Goal: Information Seeking & Learning: Check status

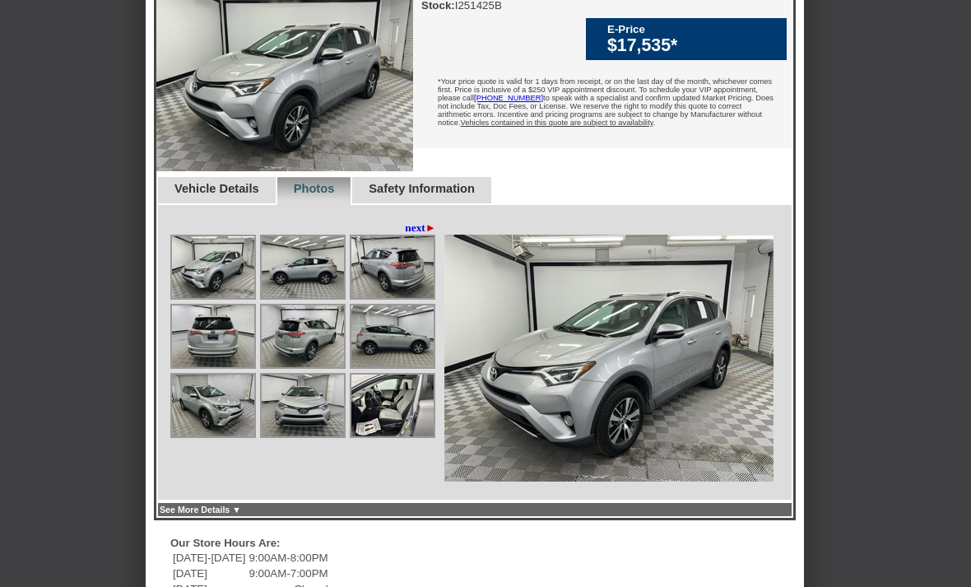
scroll to position [484, 0]
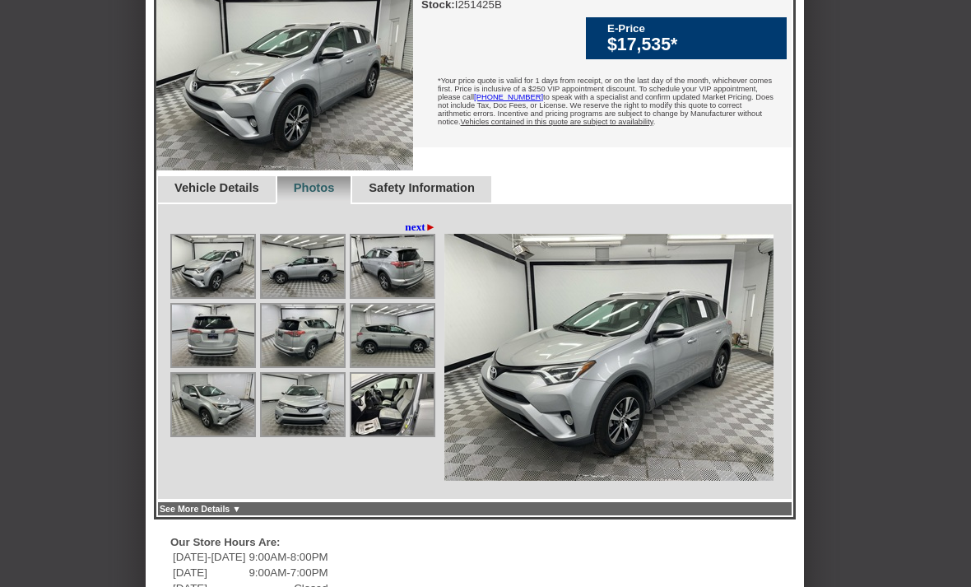
click at [663, 416] on img at bounding box center [608, 358] width 329 height 247
click at [304, 298] on img at bounding box center [303, 267] width 82 height 62
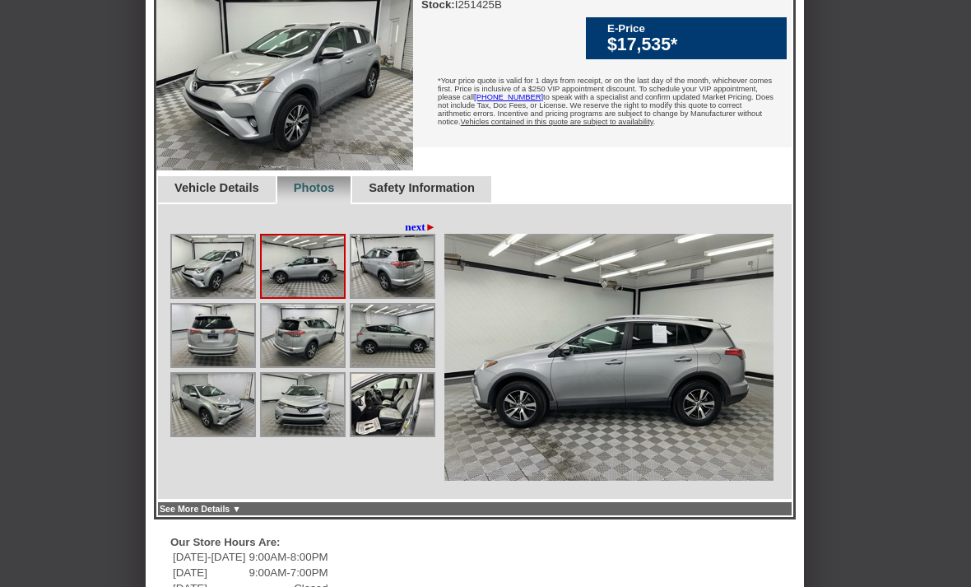
scroll to position [485, 0]
click at [369, 297] on img at bounding box center [392, 266] width 82 height 62
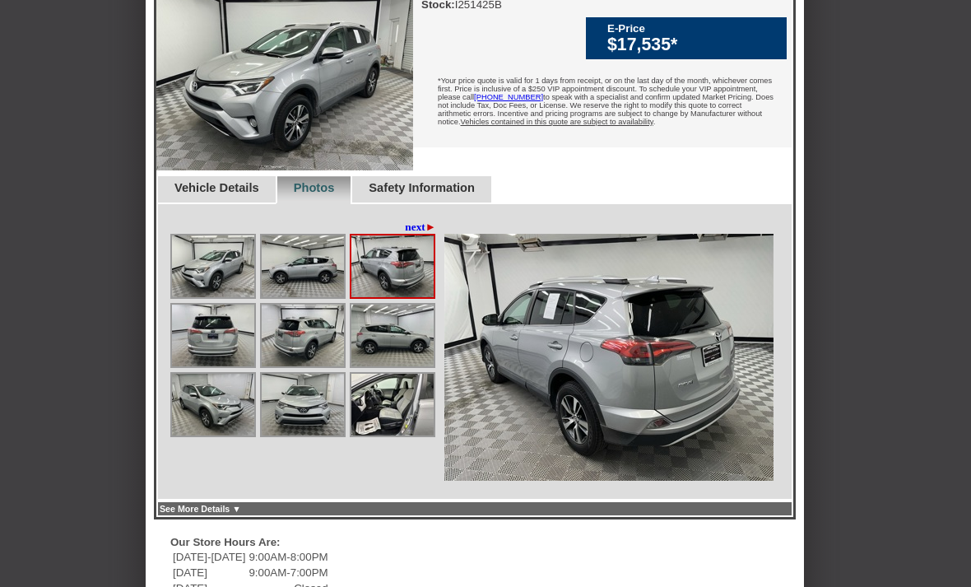
click at [308, 297] on img at bounding box center [303, 266] width 82 height 62
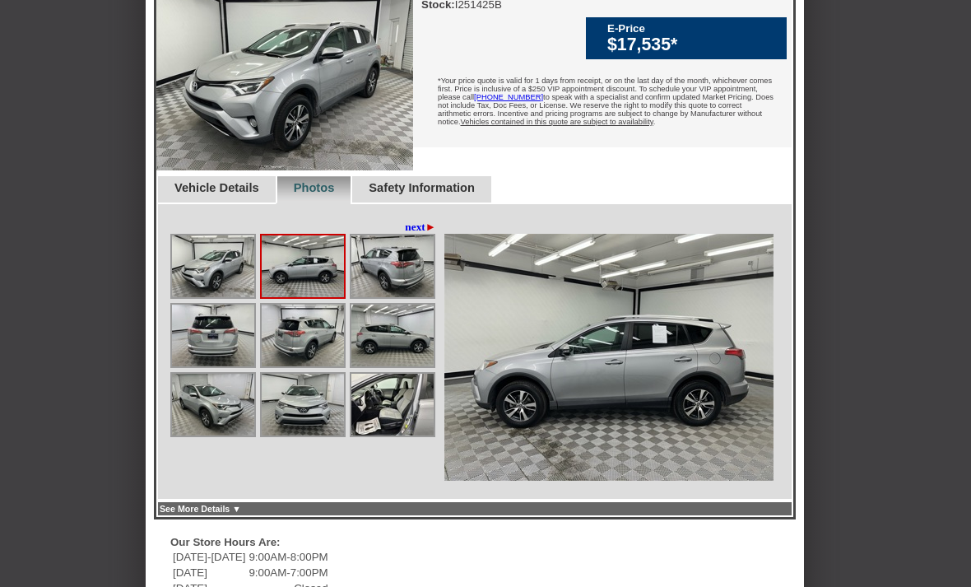
click at [209, 366] on img at bounding box center [213, 335] width 82 height 62
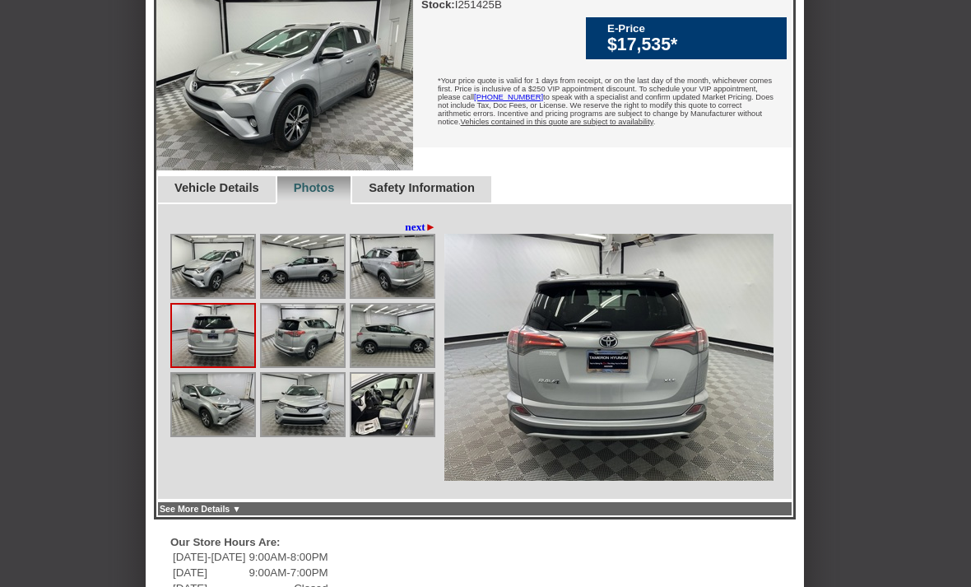
click at [308, 366] on img at bounding box center [303, 335] width 82 height 62
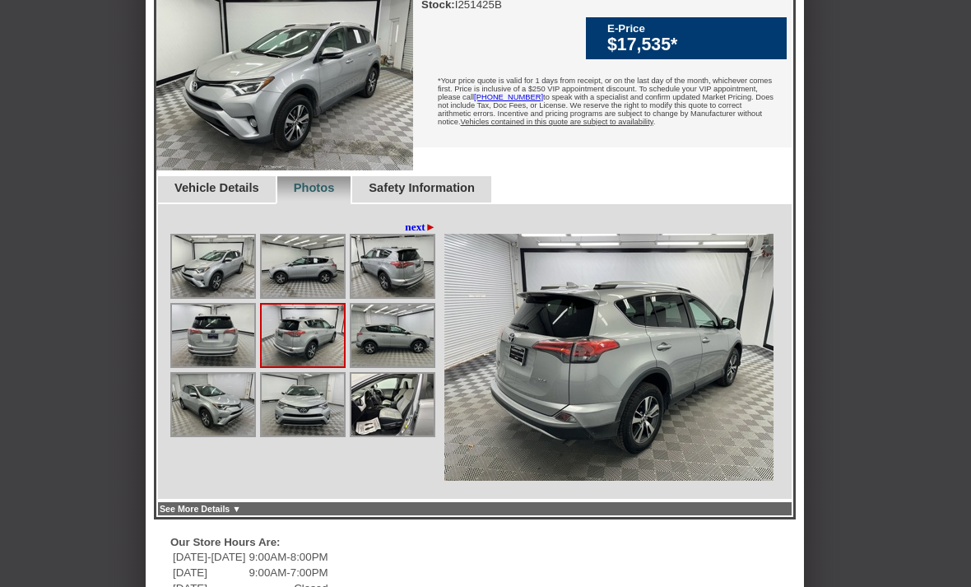
click at [391, 435] on img at bounding box center [392, 405] width 82 height 62
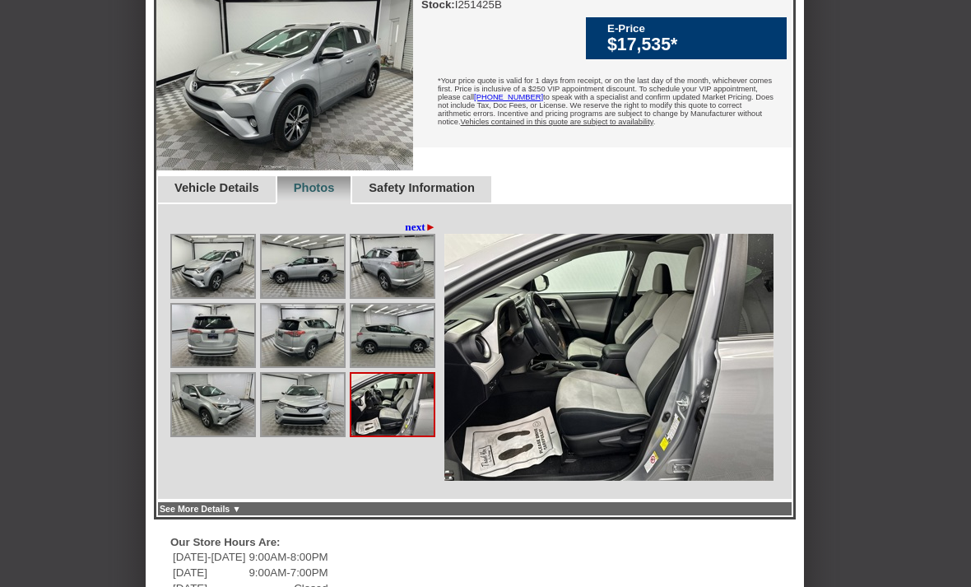
click at [405, 234] on link "next ►" at bounding box center [420, 227] width 31 height 13
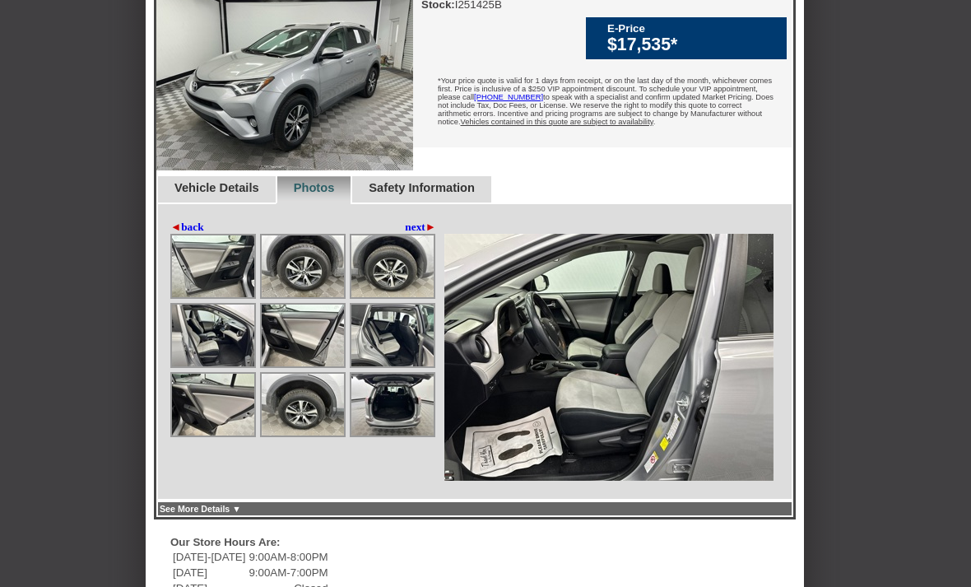
click at [226, 297] on img at bounding box center [213, 266] width 82 height 62
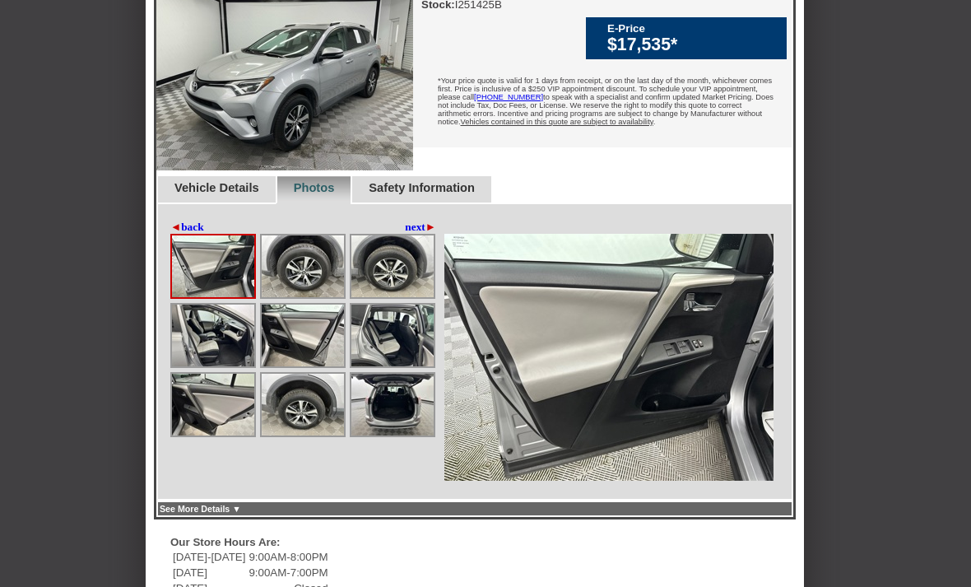
click at [300, 297] on img at bounding box center [303, 266] width 82 height 62
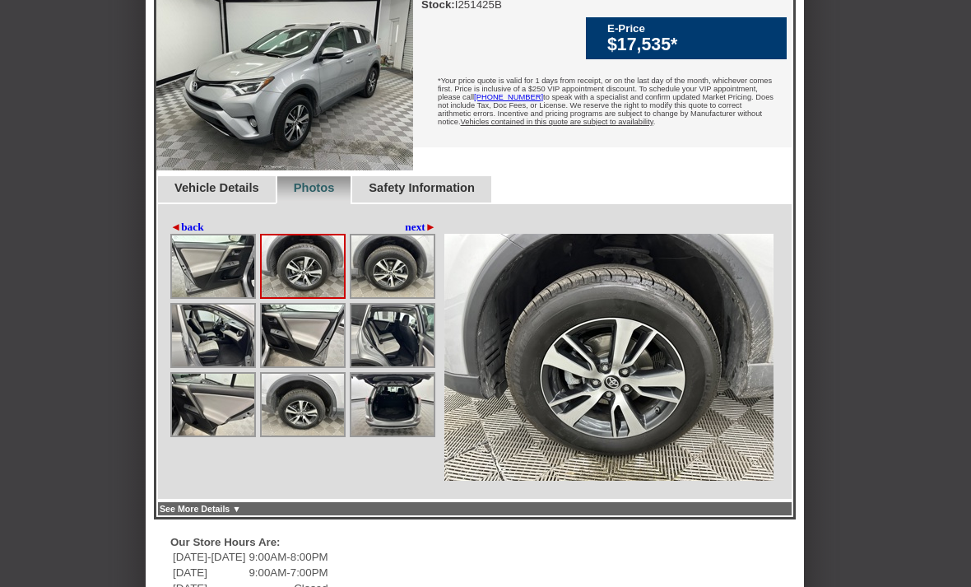
click at [365, 297] on img at bounding box center [392, 266] width 82 height 62
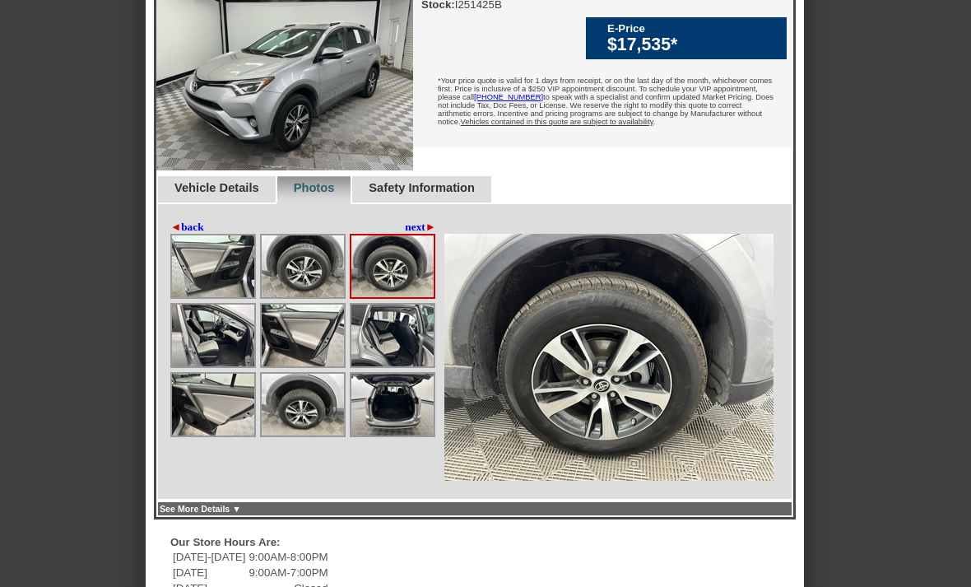
click at [211, 366] on img at bounding box center [213, 335] width 82 height 62
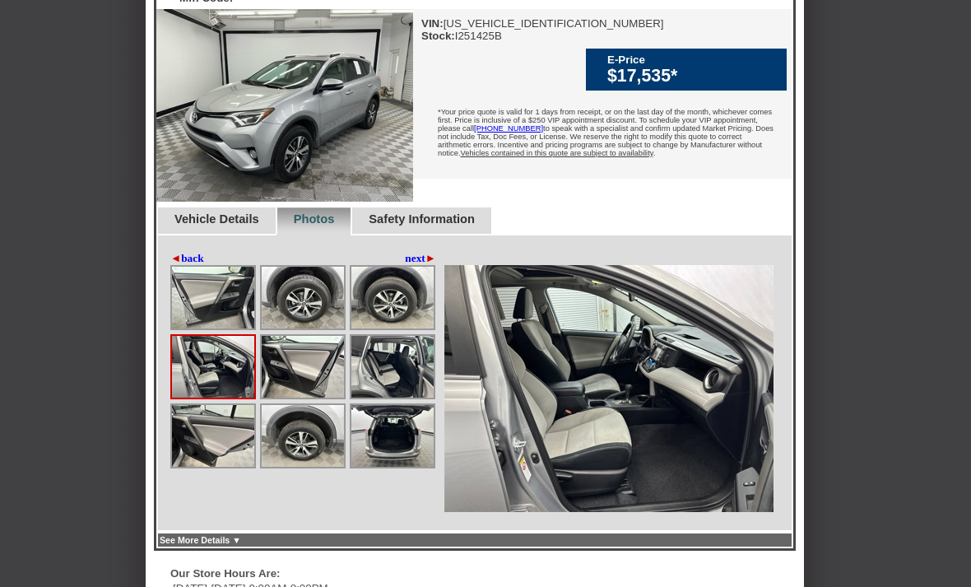
scroll to position [461, 0]
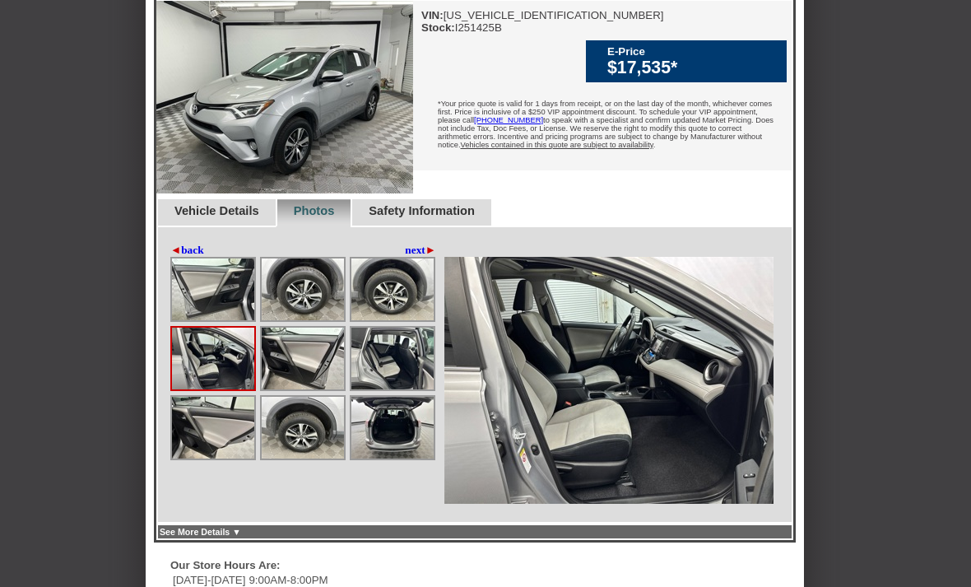
click at [379, 459] on img at bounding box center [392, 428] width 82 height 62
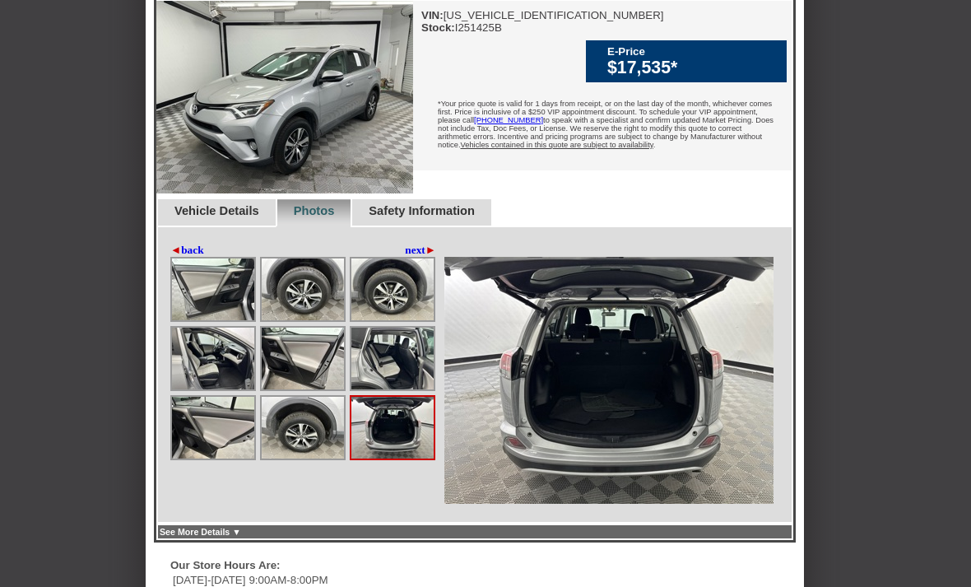
click at [413, 257] on link "next ►" at bounding box center [420, 250] width 31 height 13
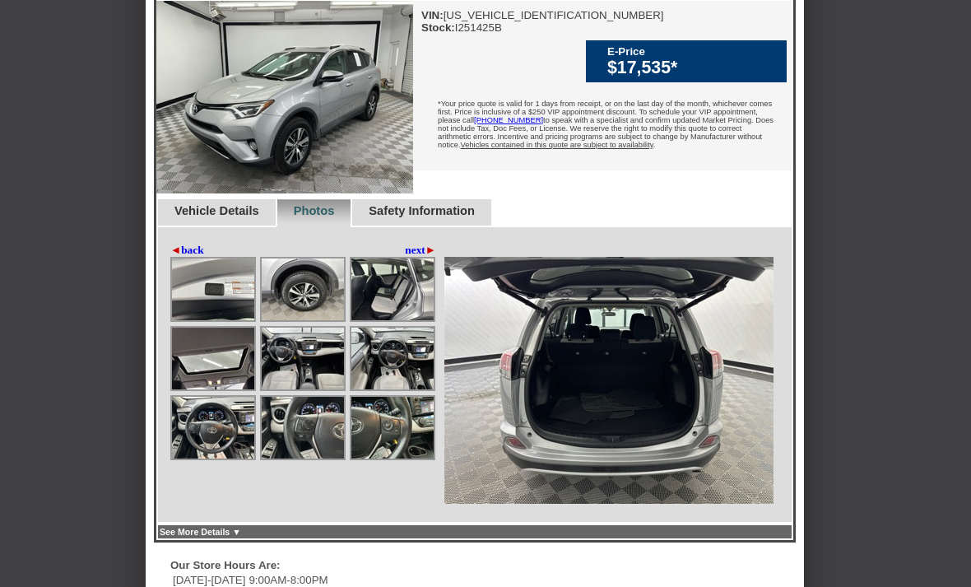
click at [330, 320] on img at bounding box center [303, 289] width 82 height 62
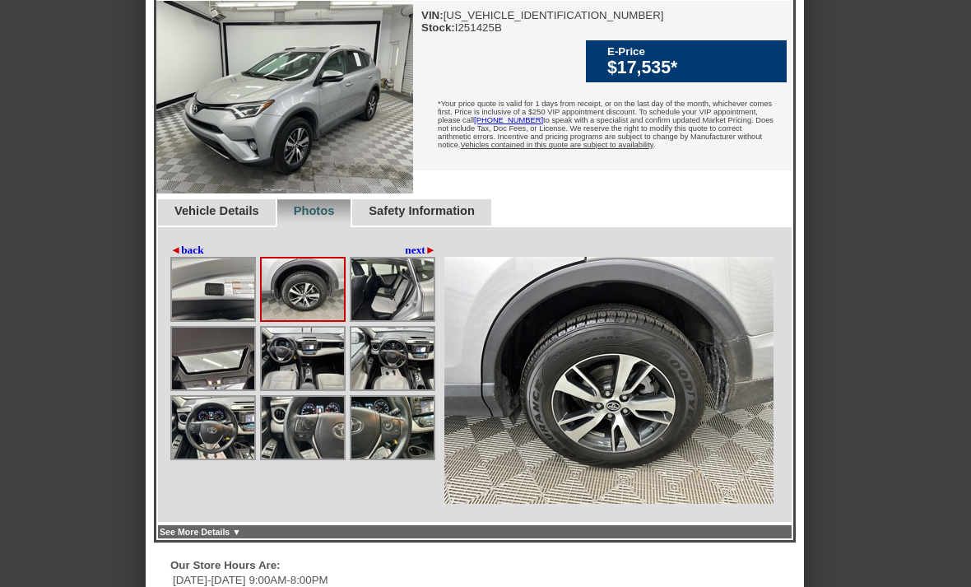
click at [232, 458] on img at bounding box center [213, 428] width 82 height 62
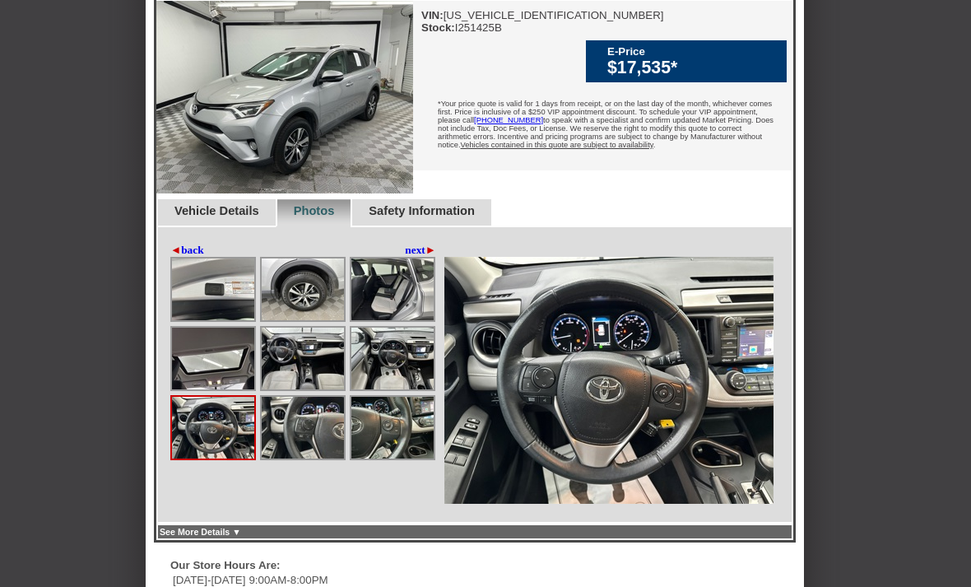
click at [306, 458] on img at bounding box center [303, 428] width 82 height 62
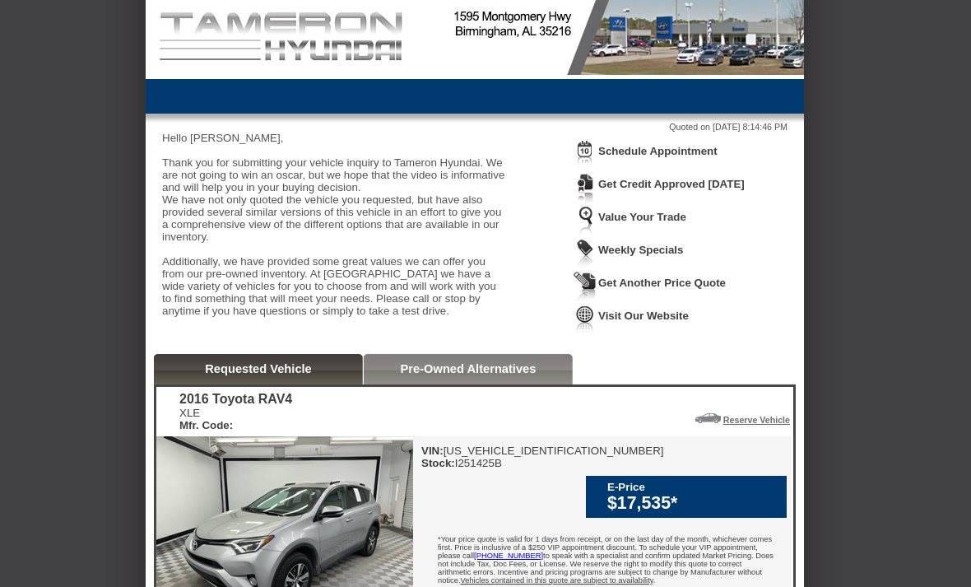
scroll to position [0, 0]
